Goal: Answer question/provide support

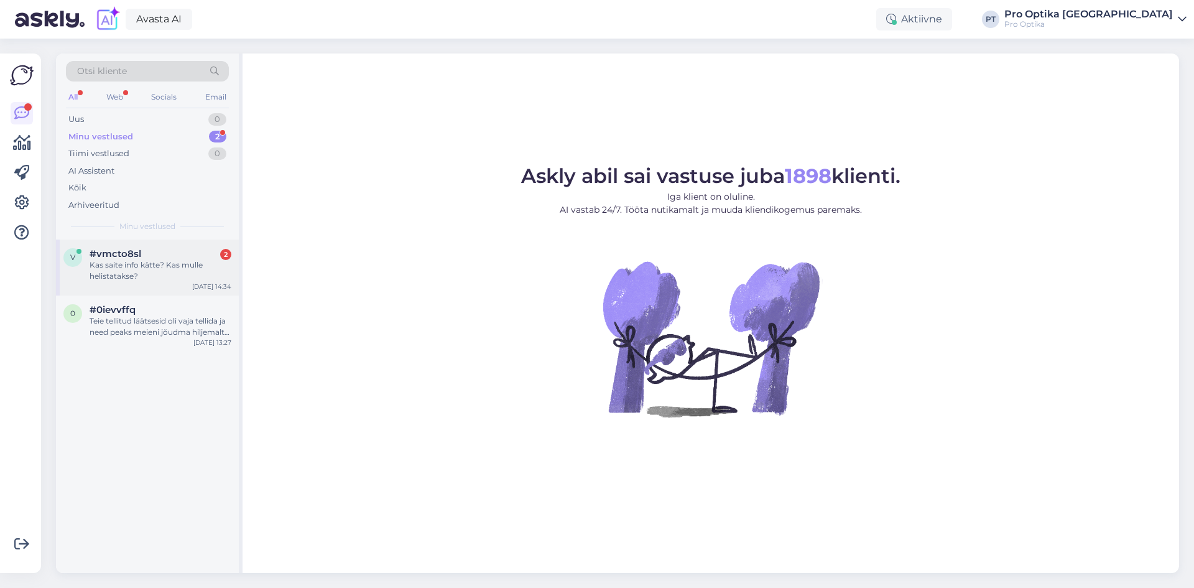
click at [137, 277] on div "Kas saite info kätte? Kas mulle helistatakse?" at bounding box center [161, 270] width 142 height 22
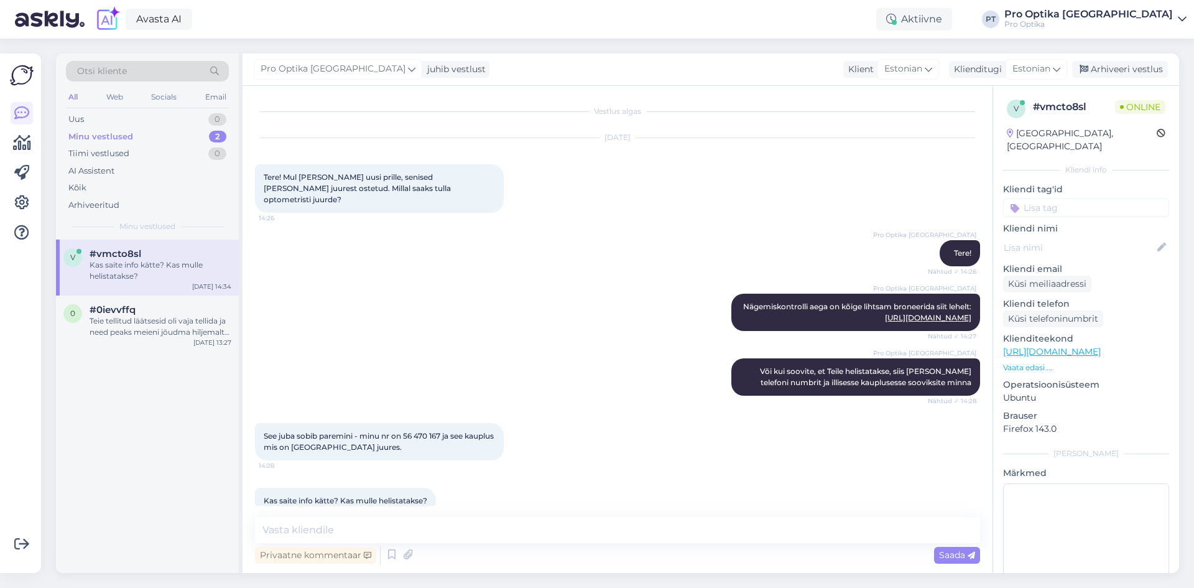
scroll to position [22, 0]
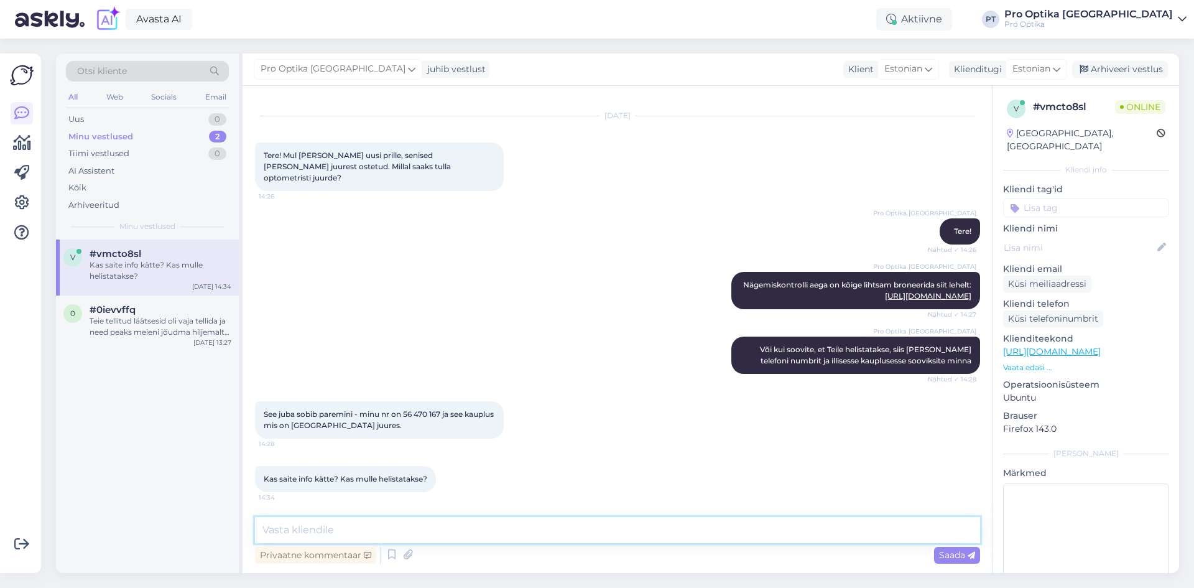
click at [405, 526] on textarea at bounding box center [617, 530] width 725 height 26
click at [358, 524] on textarea at bounding box center [617, 530] width 725 height 26
type textarea "Saime info kätte. Teiega võetakse peatselt ühendust."
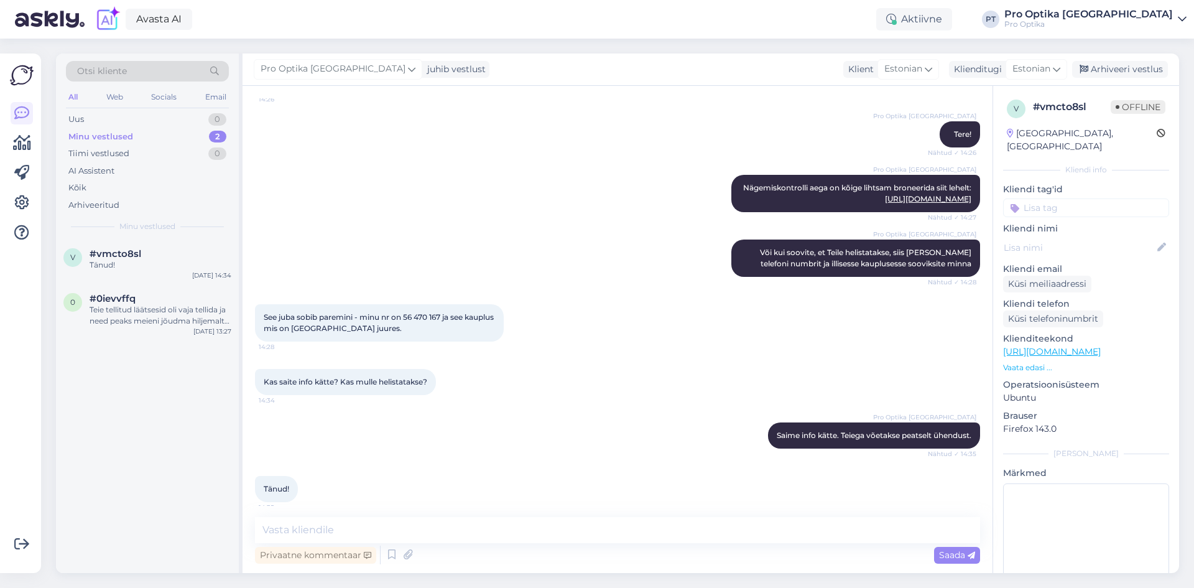
scroll to position [129, 0]
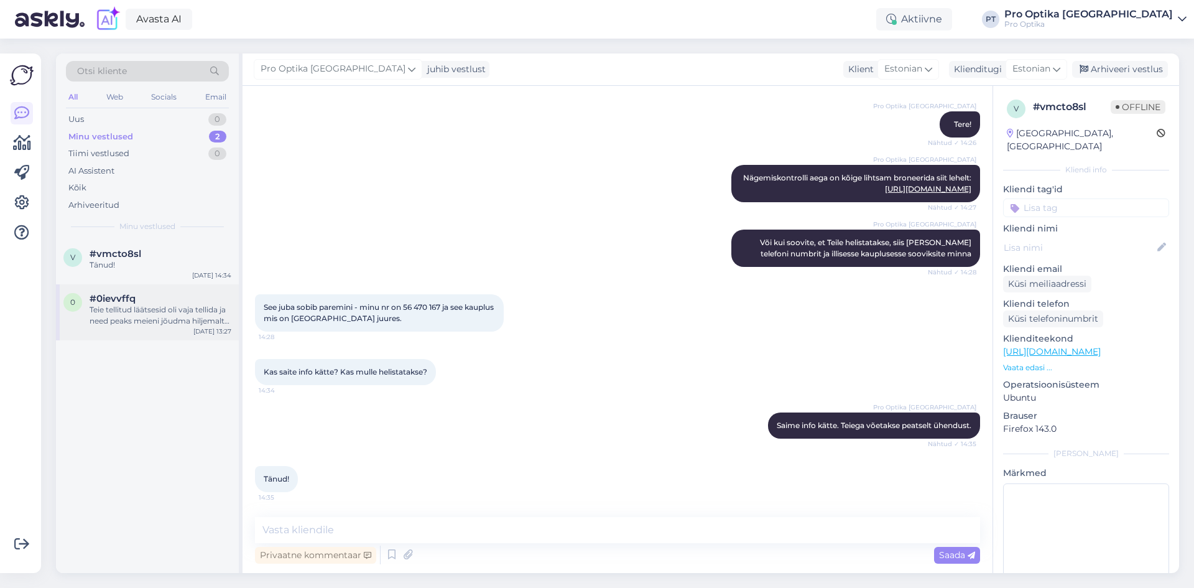
click at [138, 312] on div "Teie tellitud läätsesid oli vaja tellida ja need peaks meieni jõudma hiljemalt …" at bounding box center [161, 315] width 142 height 22
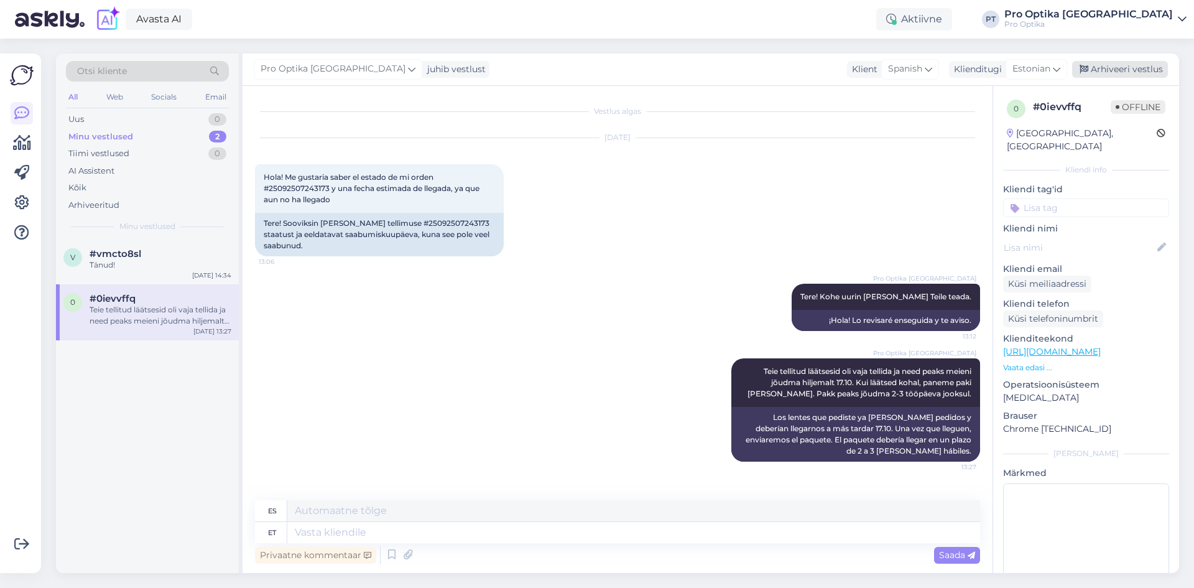
click at [1141, 67] on div "Arhiveeri vestlus" at bounding box center [1120, 69] width 96 height 17
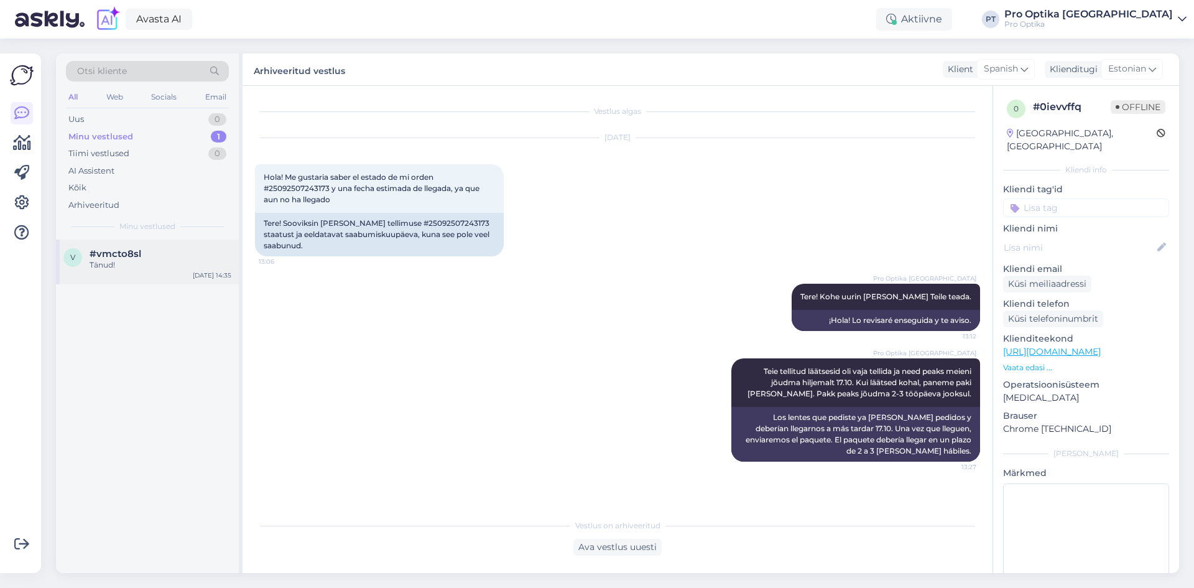
click at [141, 241] on div "v #vmcto8sl Tänud! Oct 10 14:35" at bounding box center [147, 261] width 183 height 45
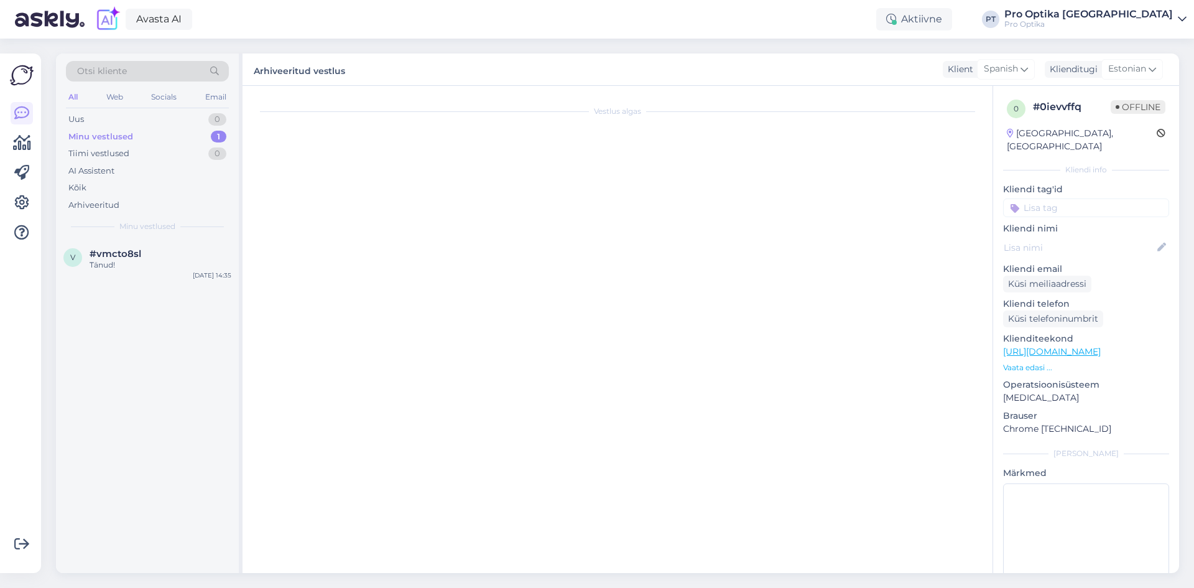
scroll to position [129, 0]
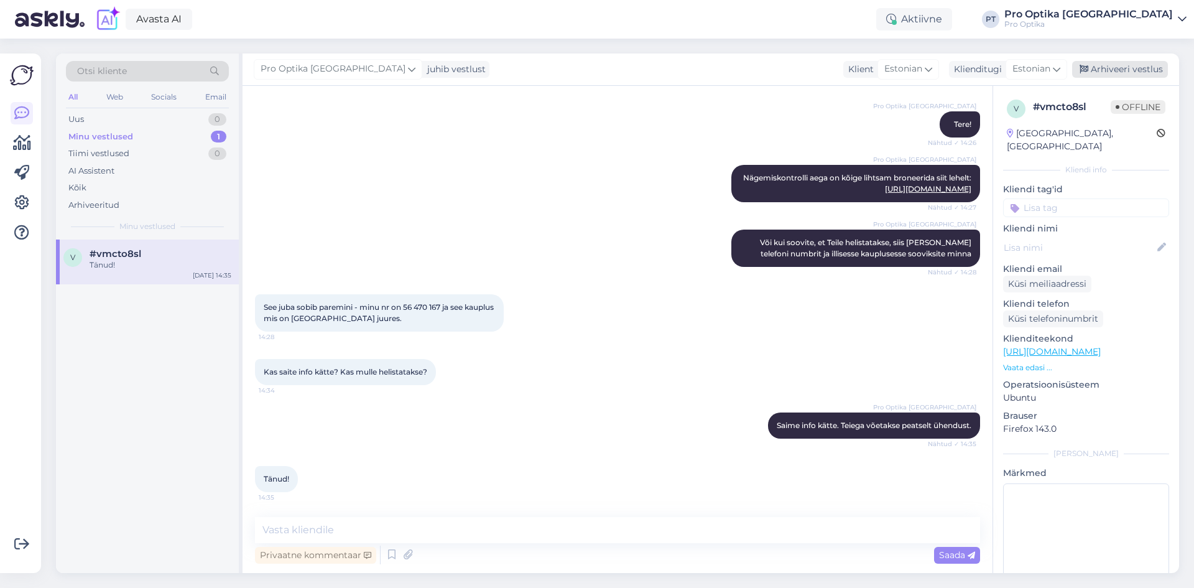
click at [1145, 69] on div "Arhiveeri vestlus" at bounding box center [1120, 69] width 96 height 17
